Goal: Navigation & Orientation: Find specific page/section

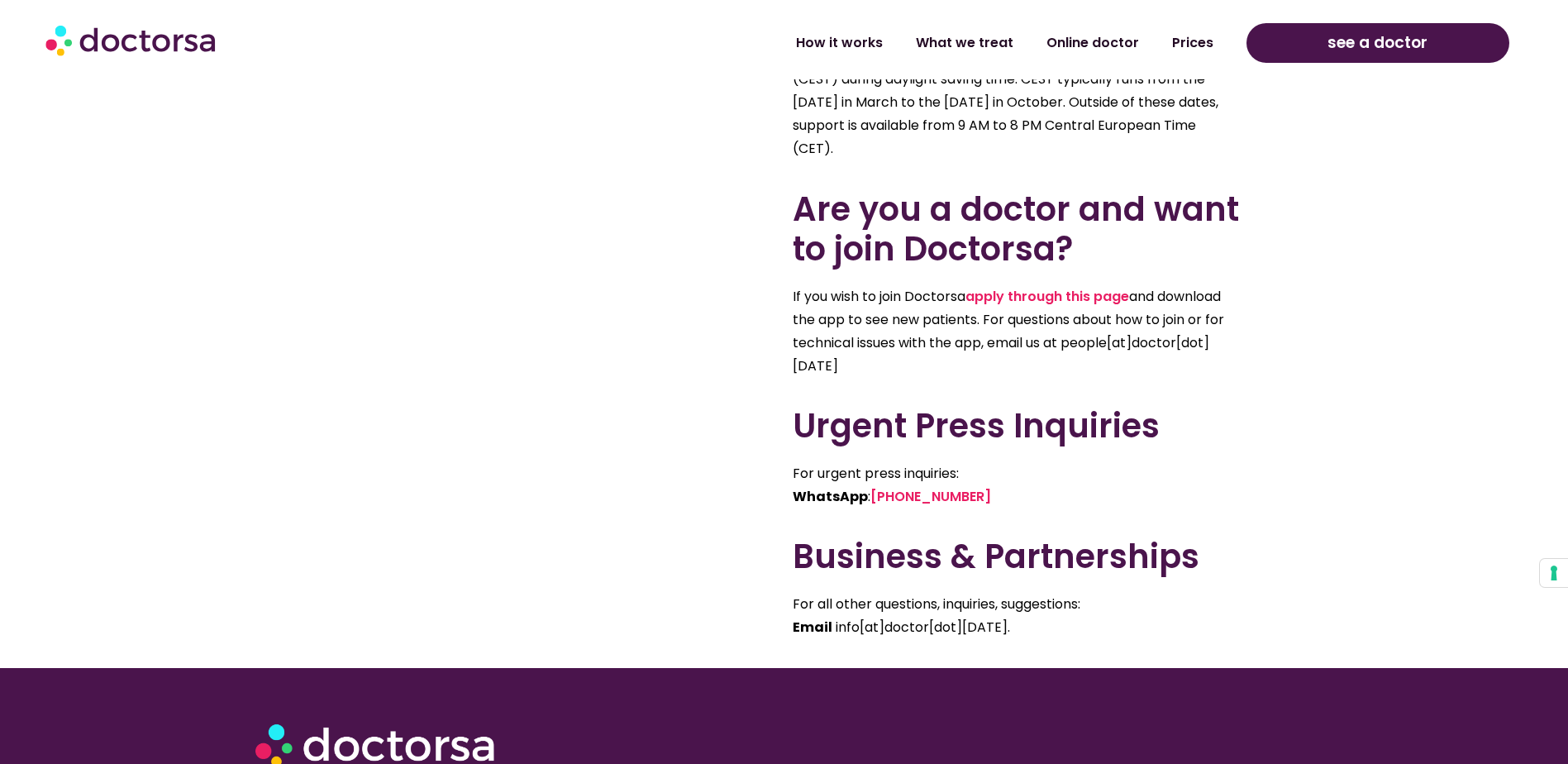
scroll to position [1106, 0]
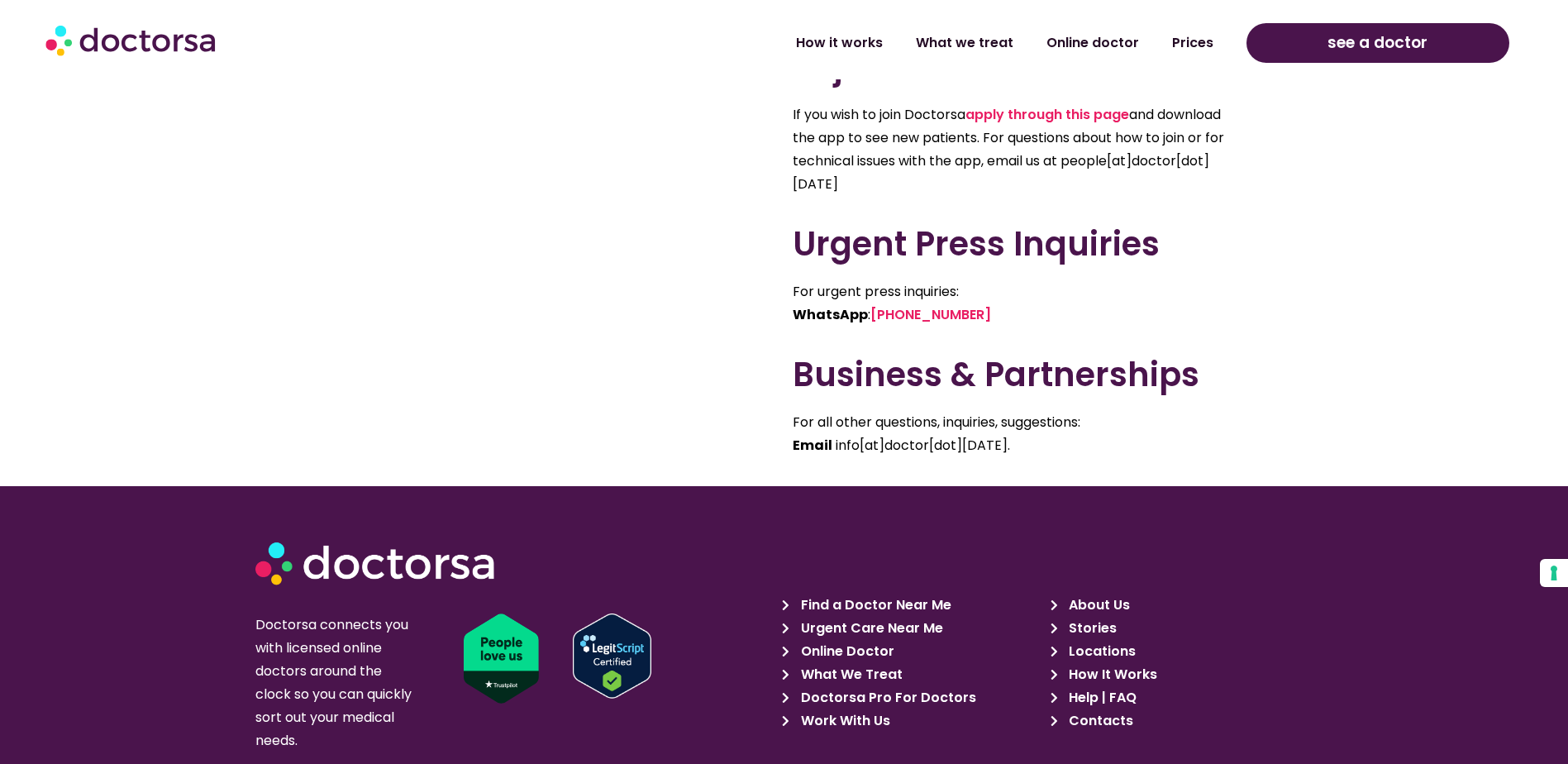
click at [786, 600] on icon at bounding box center [789, 606] width 15 height 12
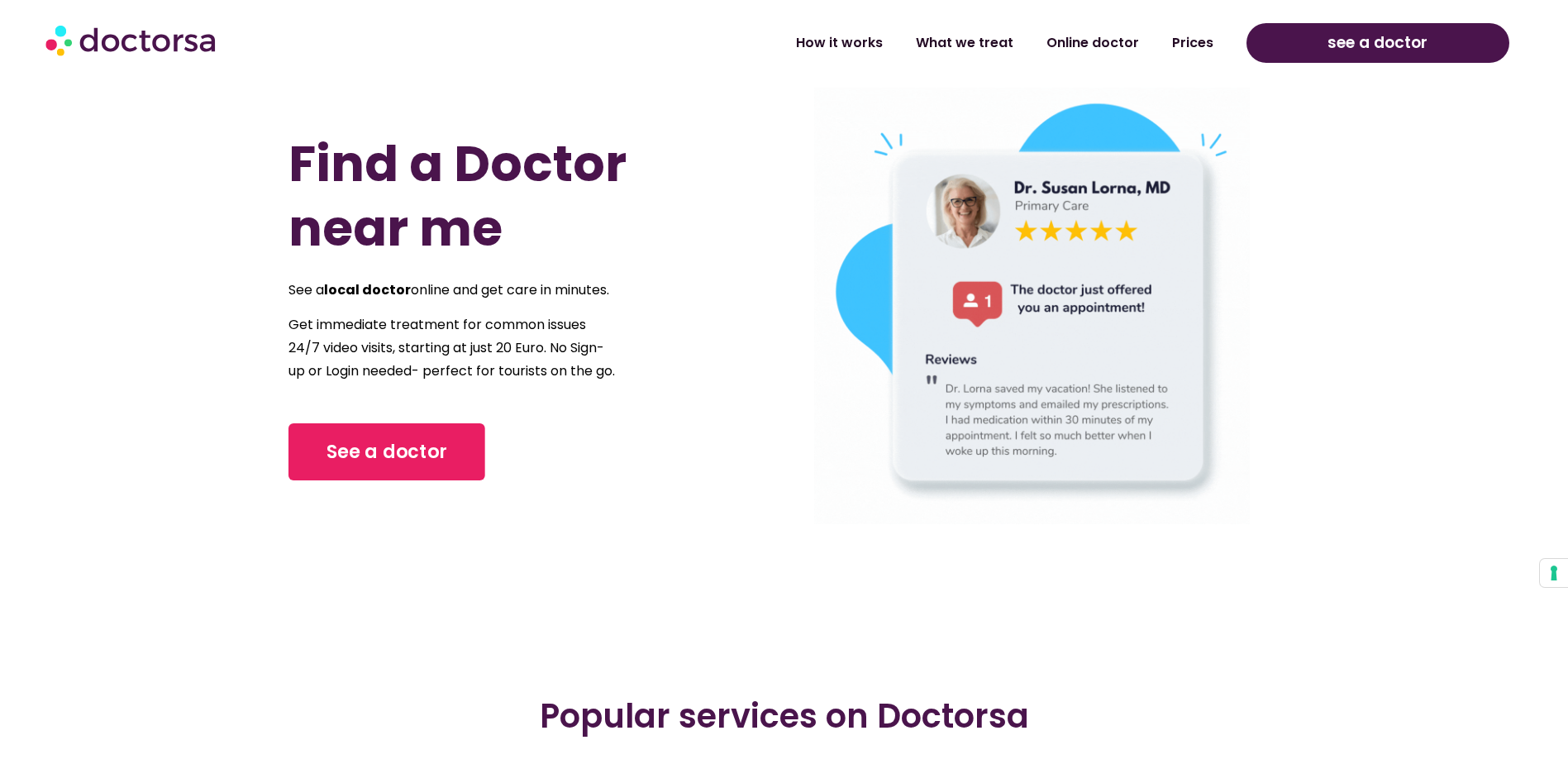
scroll to position [330, 0]
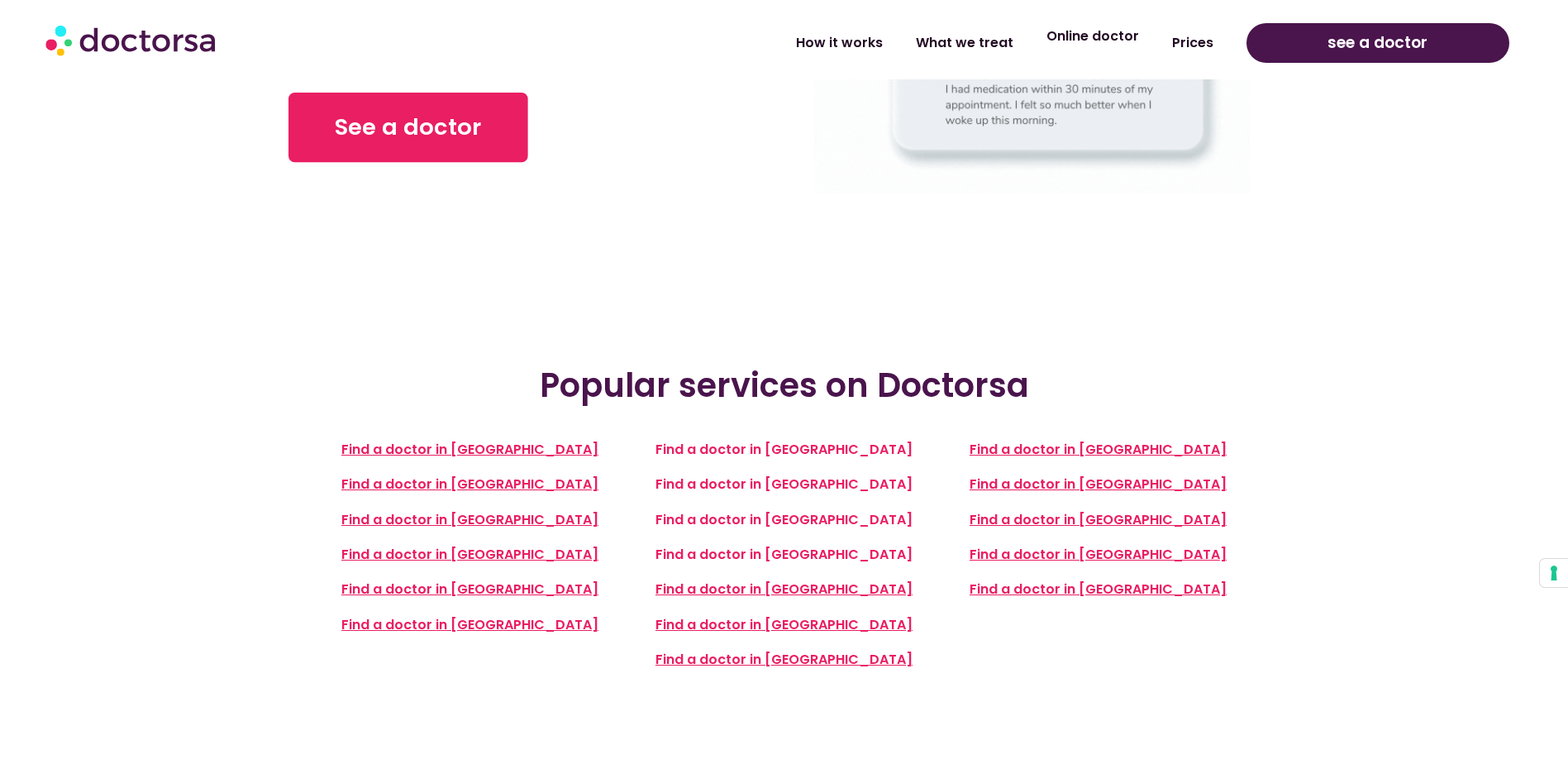
click at [1129, 47] on link "Online doctor" at bounding box center [1092, 36] width 125 height 38
